Goal: Transaction & Acquisition: Purchase product/service

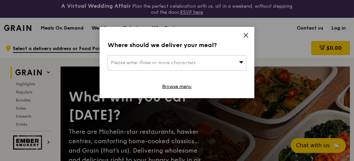
click at [129, 61] on span "Please enter three or more characters" at bounding box center [153, 63] width 85 height 6
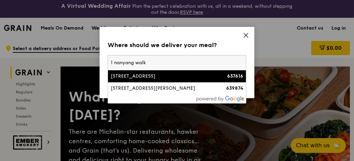
type input "1 nanyang walk"
click at [133, 74] on div "[STREET_ADDRESS]" at bounding box center [161, 76] width 100 height 7
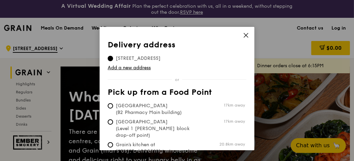
click at [246, 35] on icon at bounding box center [246, 35] width 6 height 6
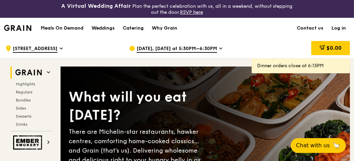
click at [171, 46] on span "Sep 23, Today at 5:30PM–6:30PM" at bounding box center [177, 48] width 81 height 7
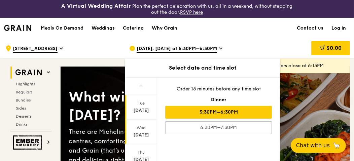
click at [136, 135] on div "Sep 24" at bounding box center [141, 135] width 30 height 7
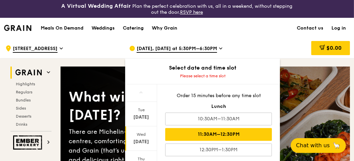
click at [221, 135] on div "11:30AM–12:30PM" at bounding box center [218, 134] width 107 height 13
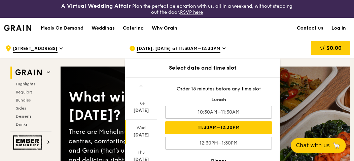
scroll to position [67, 0]
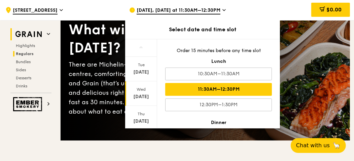
click at [26, 54] on span "Regulars" at bounding box center [25, 54] width 18 height 5
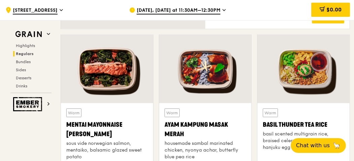
scroll to position [487, 0]
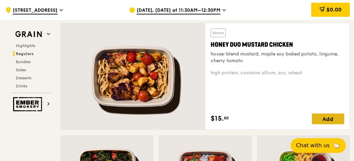
click at [330, 119] on div "Add" at bounding box center [328, 119] width 32 height 11
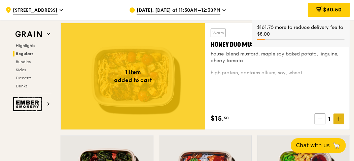
click at [340, 117] on icon at bounding box center [339, 119] width 5 height 5
click at [341, 117] on icon at bounding box center [339, 119] width 5 height 5
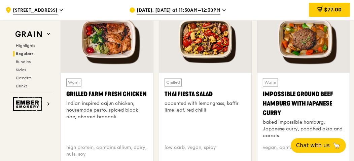
scroll to position [858, 0]
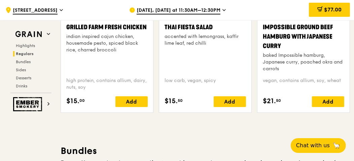
click at [125, 96] on div "Add" at bounding box center [132, 101] width 32 height 11
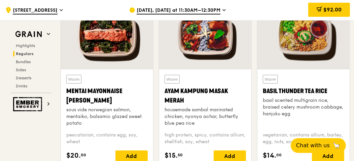
scroll to position [656, 0]
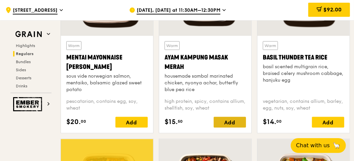
click at [224, 120] on div "Add" at bounding box center [230, 122] width 32 height 11
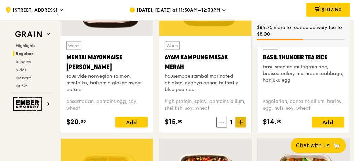
click at [241, 122] on icon at bounding box center [241, 122] width 5 height 5
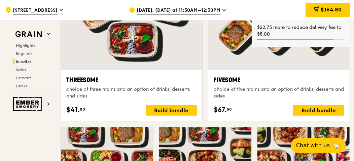
scroll to position [1229, 0]
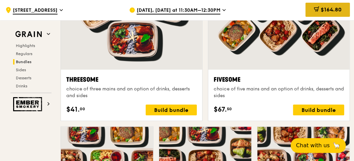
click at [335, 10] on span "$164.80" at bounding box center [331, 9] width 21 height 6
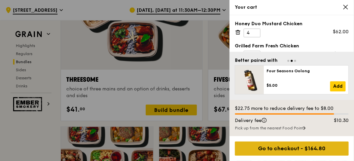
click at [309, 149] on div "Go to checkout - $164.80" at bounding box center [292, 149] width 114 height 14
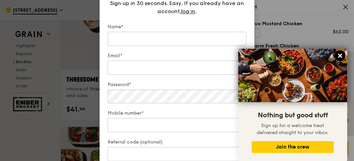
click at [342, 56] on icon at bounding box center [341, 56] width 6 height 6
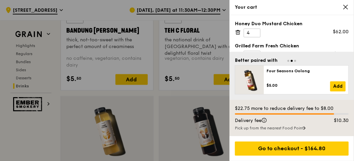
scroll to position [33, 0]
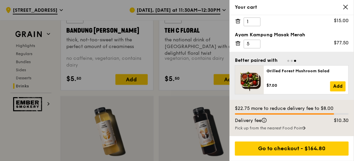
click at [348, 10] on span at bounding box center [346, 7] width 6 height 6
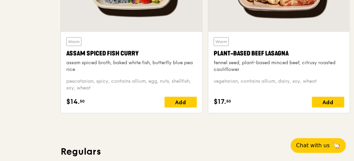
scroll to position [0, 0]
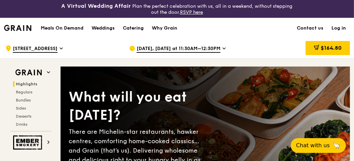
click at [332, 50] on span "$164.80" at bounding box center [331, 48] width 21 height 6
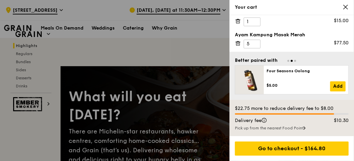
scroll to position [134, 0]
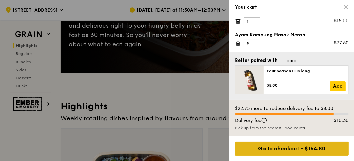
click at [305, 151] on div "Go to checkout - $164.80" at bounding box center [292, 149] width 114 height 14
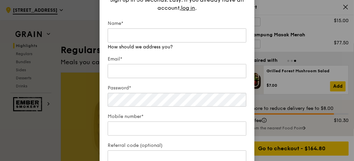
scroll to position [0, 0]
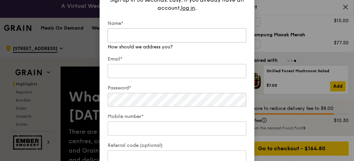
click at [135, 35] on input "Name*" at bounding box center [177, 35] width 139 height 14
type input "niza"
click at [130, 71] on input "Email*" at bounding box center [177, 71] width 139 height 14
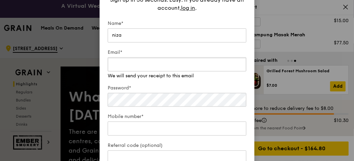
type input "hasnizah.s@nie.edu.sg"
type input "98433809"
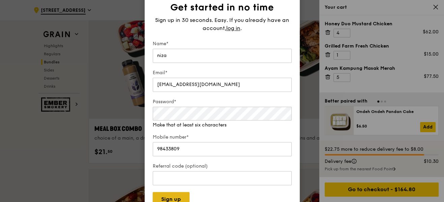
drag, startPoint x: 342, startPoint y: 0, endPoint x: 164, endPoint y: 196, distance: 264.2
click at [164, 161] on button "Sign up" at bounding box center [171, 199] width 37 height 14
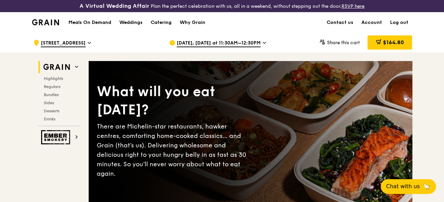
drag, startPoint x: 395, startPoint y: 45, endPoint x: 391, endPoint y: 47, distance: 3.9
click at [395, 45] on span "$164.80" at bounding box center [392, 42] width 21 height 6
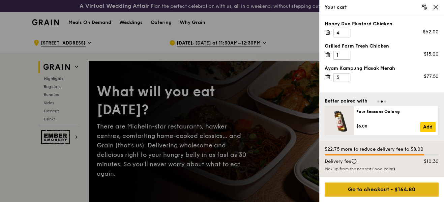
click at [410, 191] on div "Go to checkout - $164.80" at bounding box center [381, 189] width 114 height 14
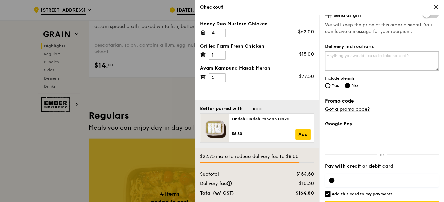
scroll to position [126, 0]
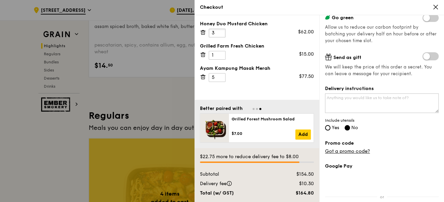
click at [220, 34] on input "3" at bounding box center [217, 33] width 17 height 9
click at [220, 30] on input "4" at bounding box center [217, 33] width 17 height 9
type input "5"
click at [220, 30] on input "5" at bounding box center [217, 33] width 17 height 9
